Goal: Task Accomplishment & Management: Use online tool/utility

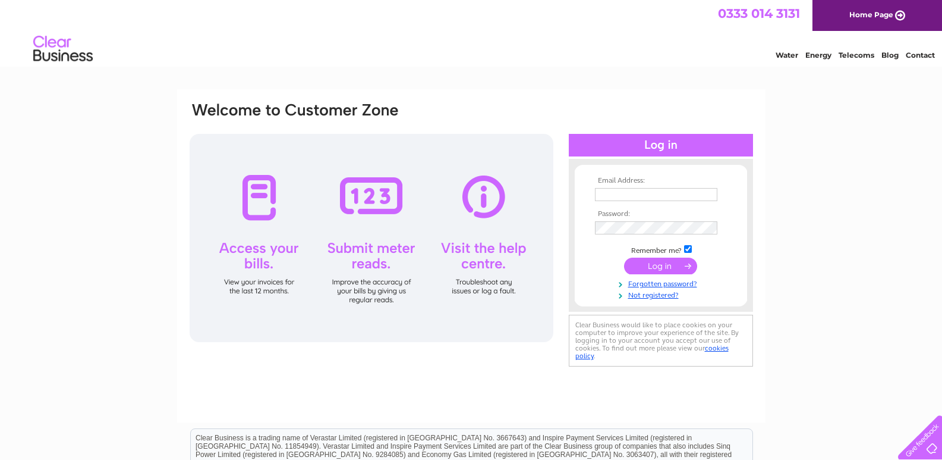
click at [617, 196] on input "text" at bounding box center [656, 194] width 122 height 13
type input "reception@buttercup7daydental.co.uk"
click at [646, 263] on input "submit" at bounding box center [660, 267] width 73 height 17
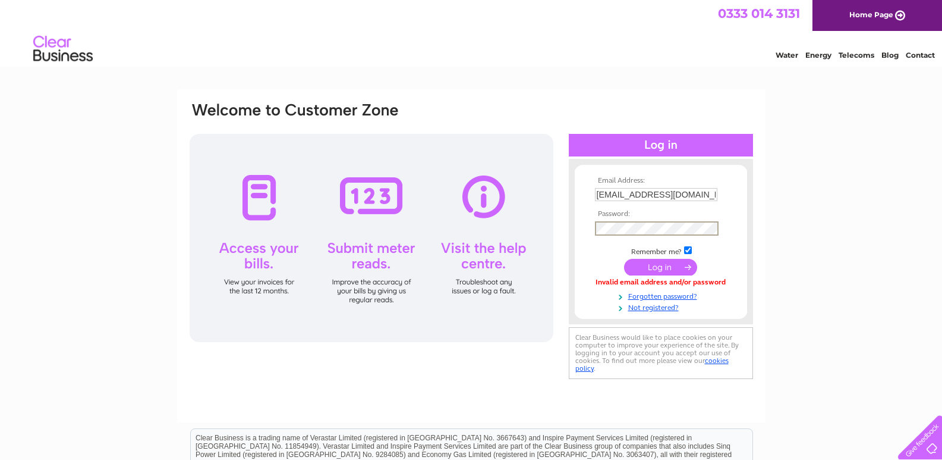
click at [652, 266] on input "submit" at bounding box center [660, 267] width 73 height 17
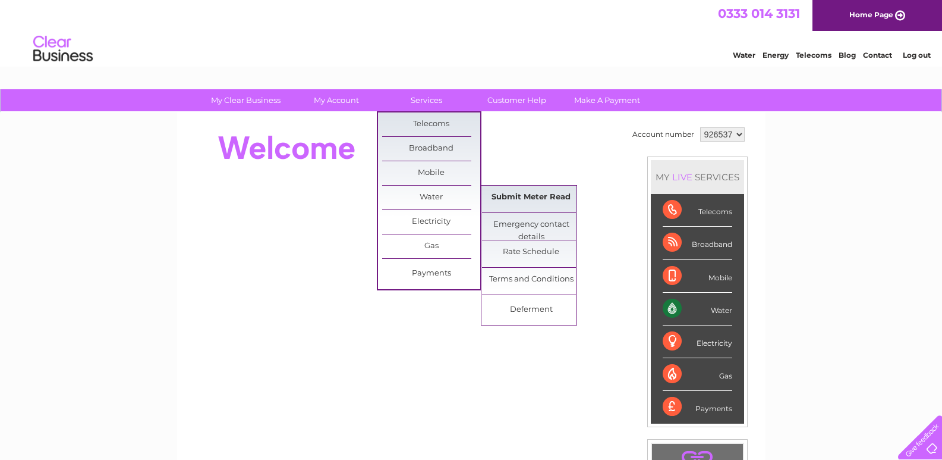
click at [549, 204] on link "Submit Meter Read" at bounding box center [531, 197] width 98 height 24
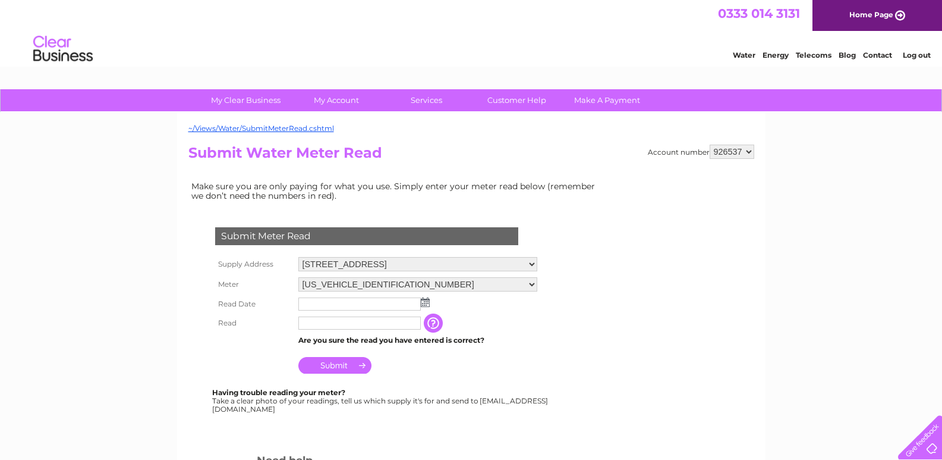
click at [427, 301] on img at bounding box center [425, 302] width 9 height 10
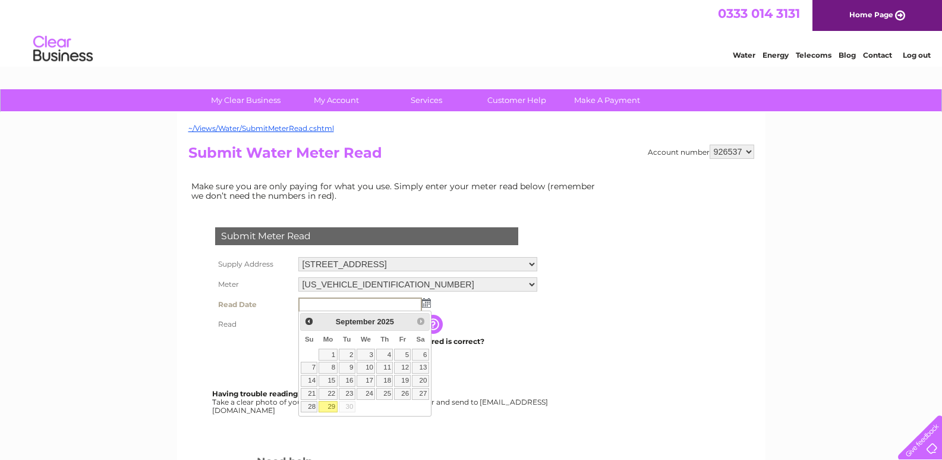
click at [333, 405] on link "29" at bounding box center [328, 407] width 18 height 12
type input "2025/09/29"
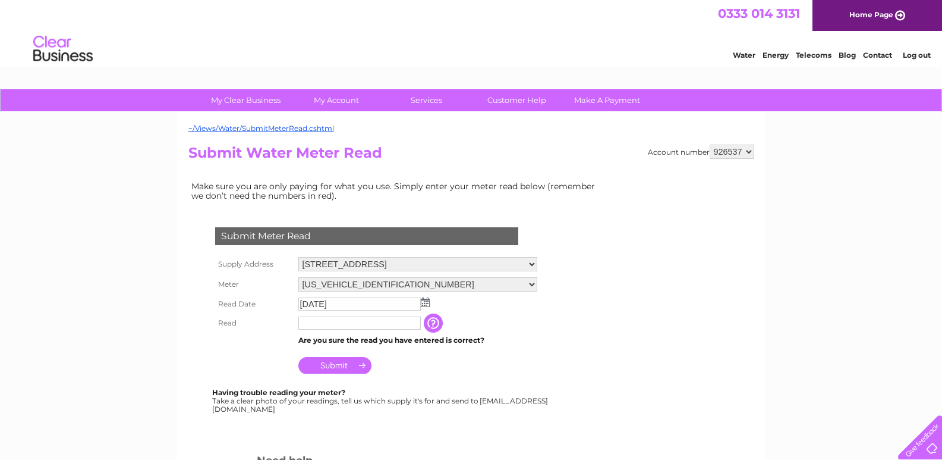
click at [321, 323] on input "text" at bounding box center [359, 322] width 122 height 13
type input "670"
click at [340, 367] on input "Submit" at bounding box center [334, 366] width 73 height 17
